Goal: Obtain resource: Download file/media

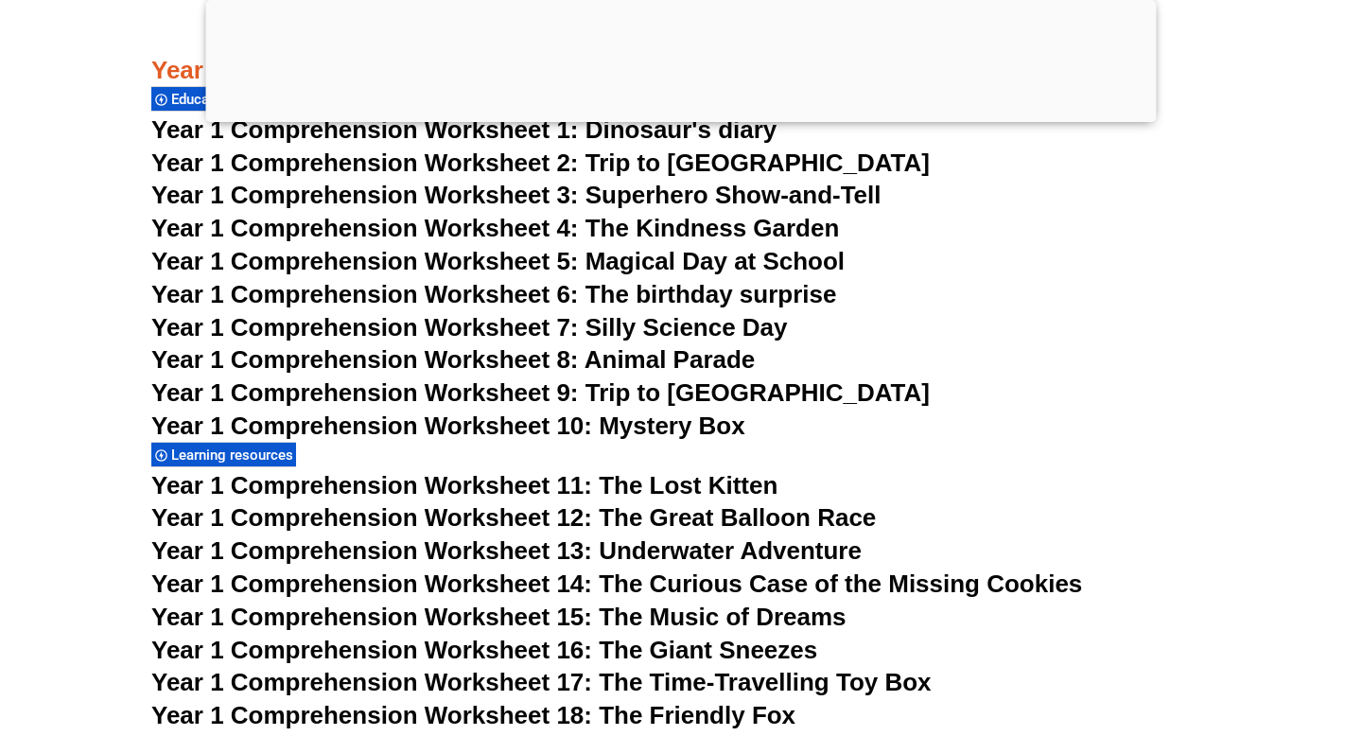
scroll to position [5298, 0]
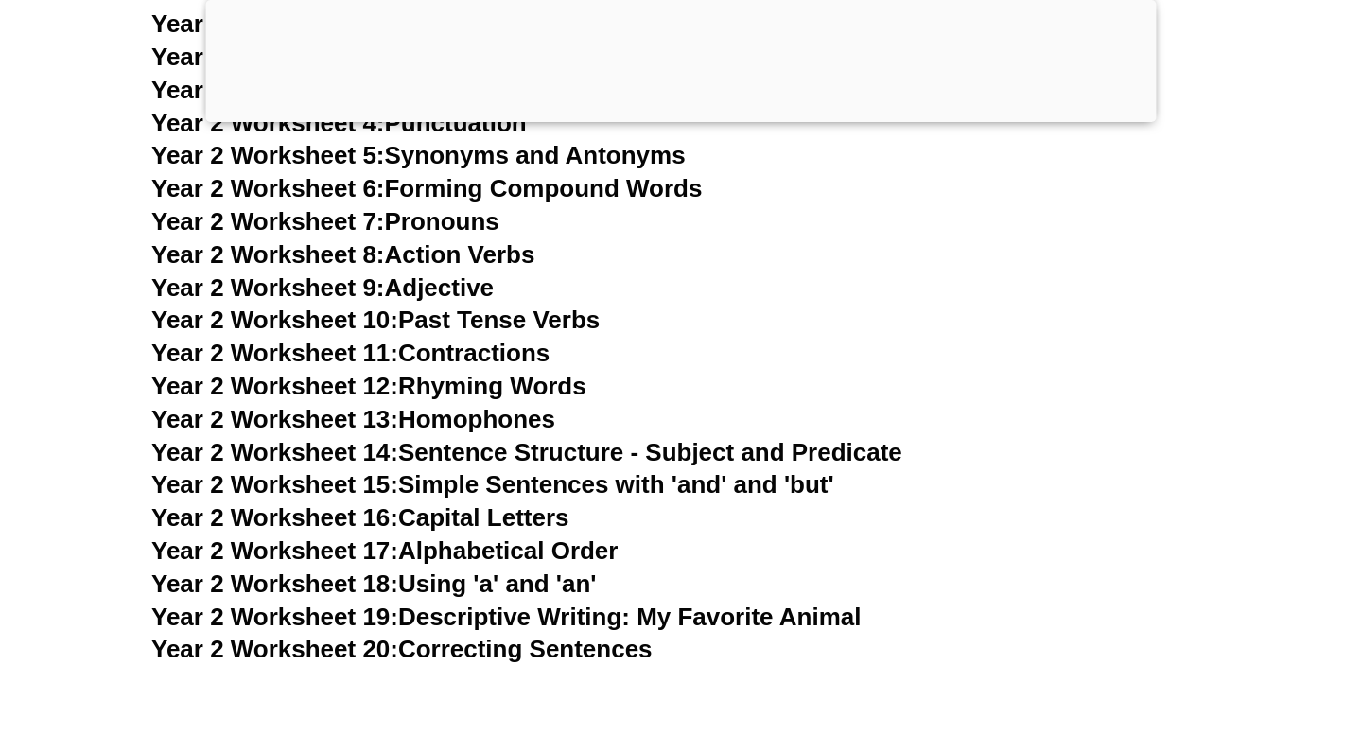
click at [674, 117] on div at bounding box center [681, 117] width 951 height 0
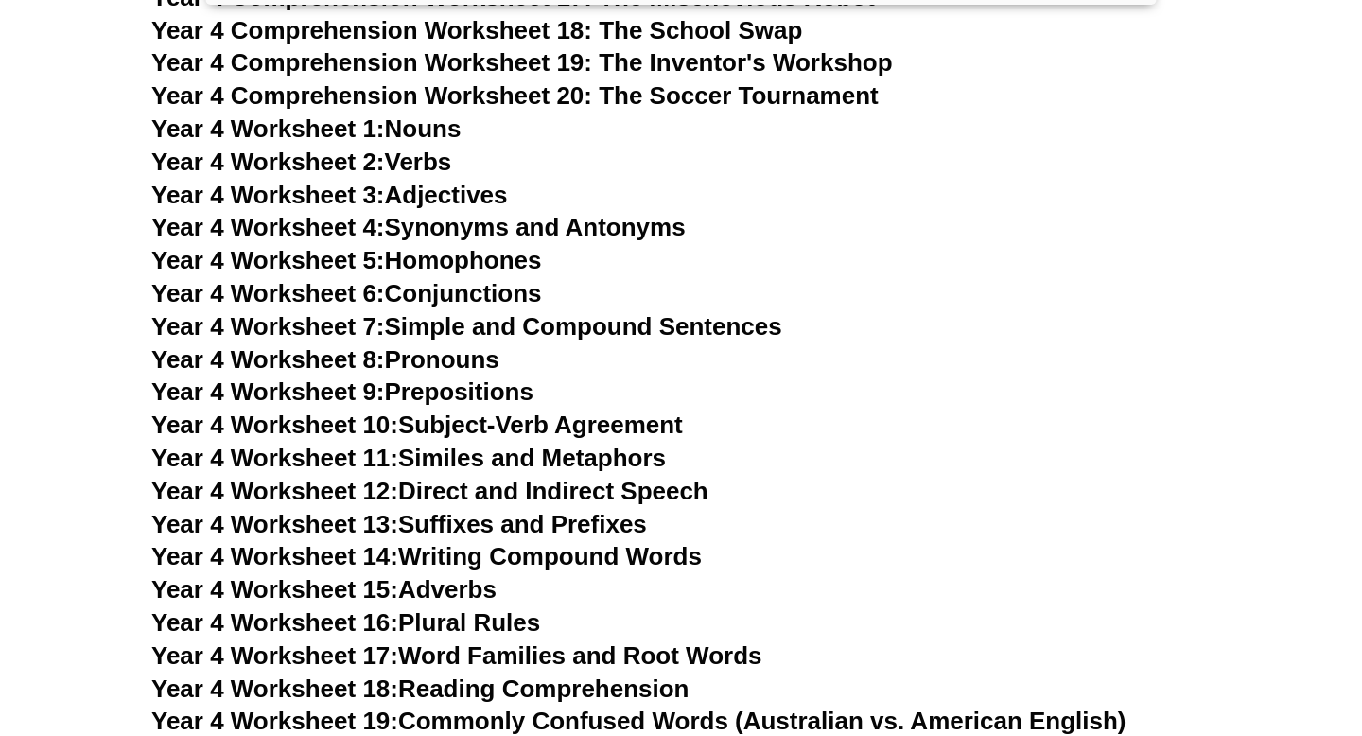
scroll to position [8375, 0]
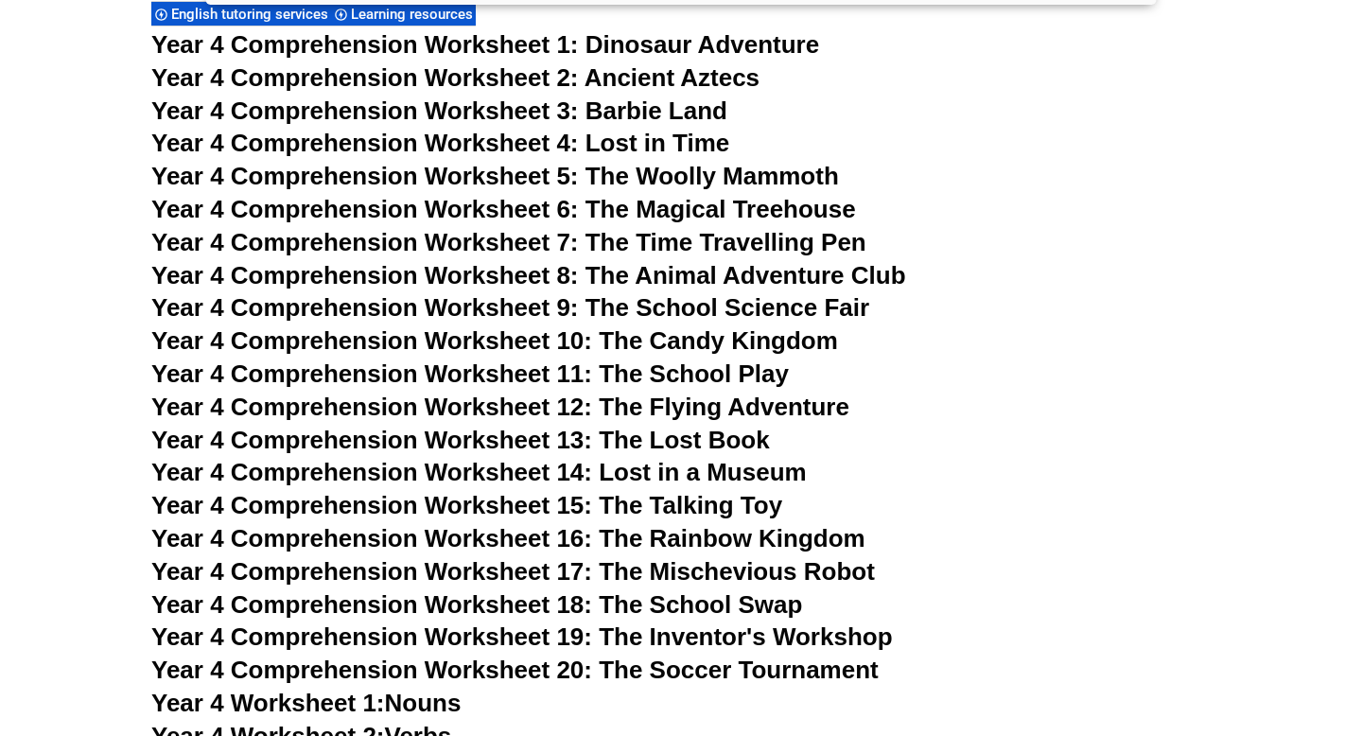
scroll to position [7800, 0]
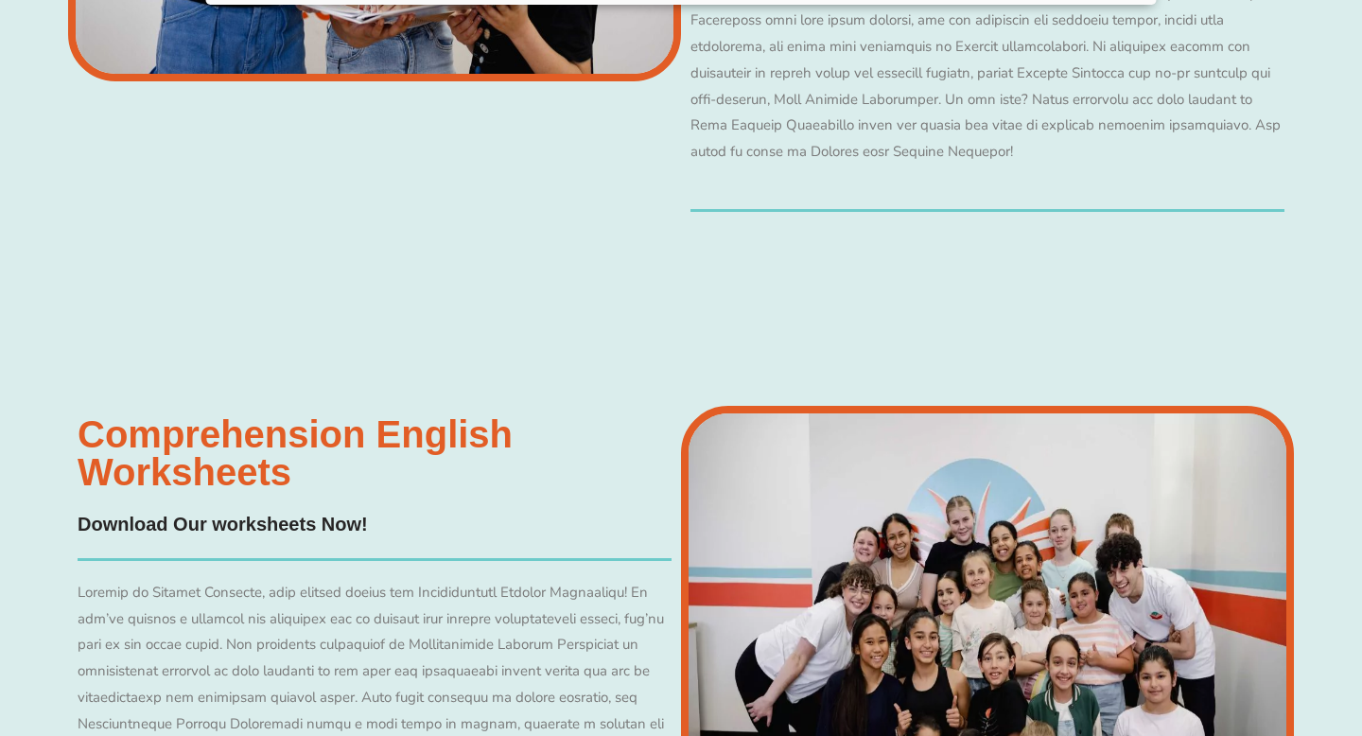
click at [721, 439] on iframe "Advertisement" at bounding box center [681, 368] width 1362 height 736
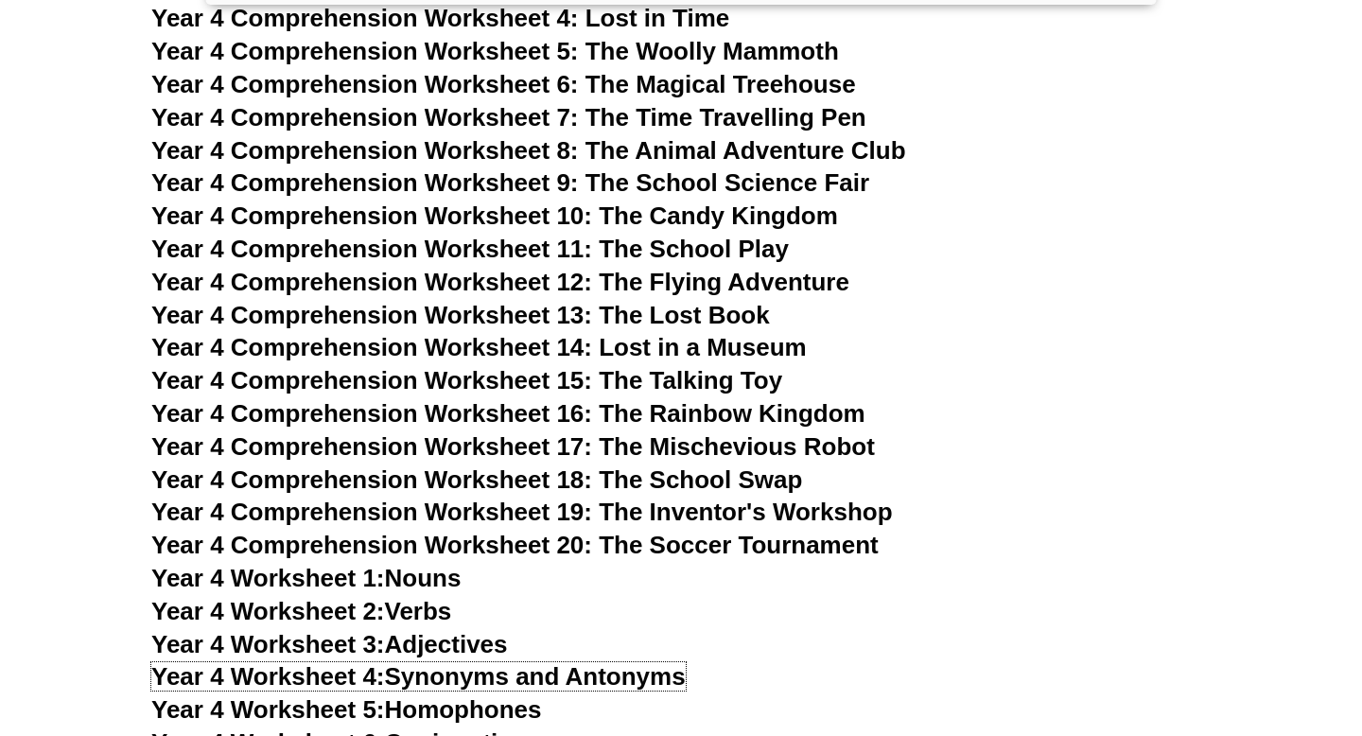
scroll to position [7794, 0]
